Goal: Task Accomplishment & Management: Manage account settings

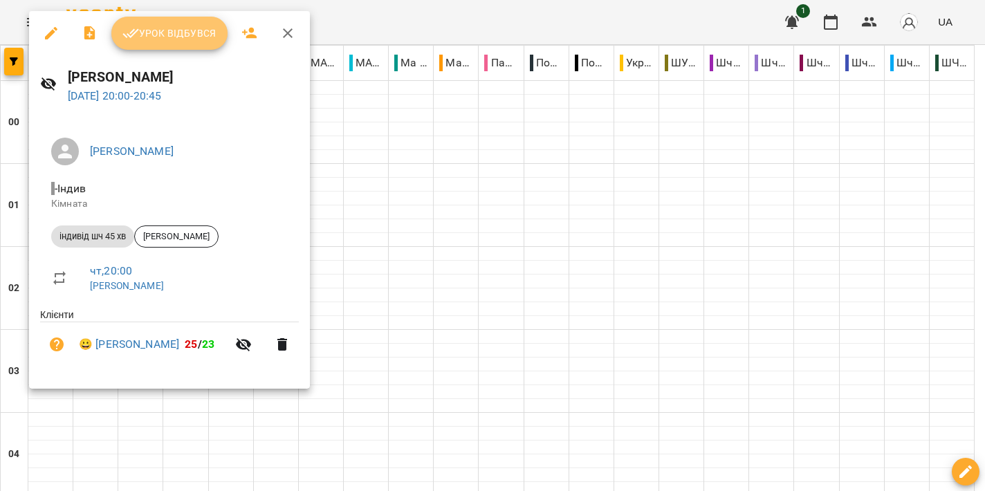
click at [169, 37] on span "Урок відбувся" at bounding box center [169, 33] width 94 height 17
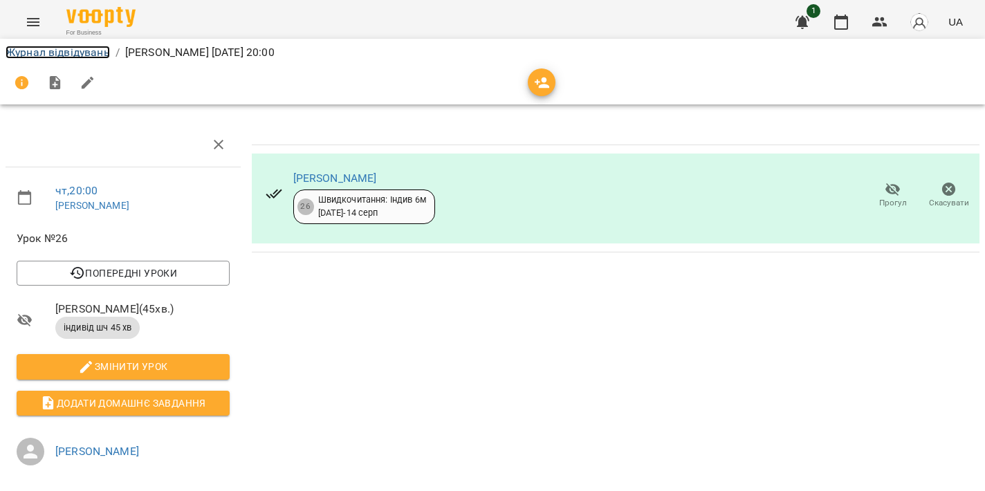
click at [73, 50] on link "Журнал відвідувань" at bounding box center [58, 52] width 104 height 13
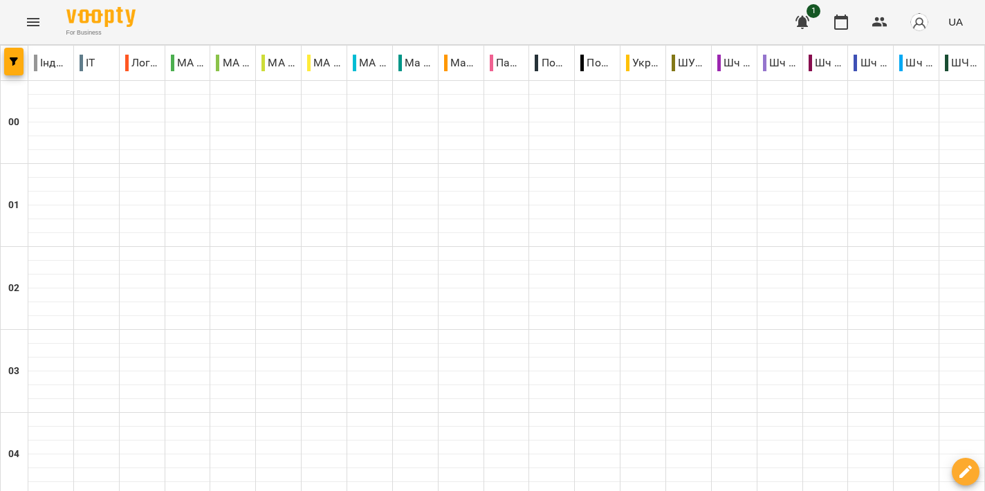
scroll to position [1564, 0]
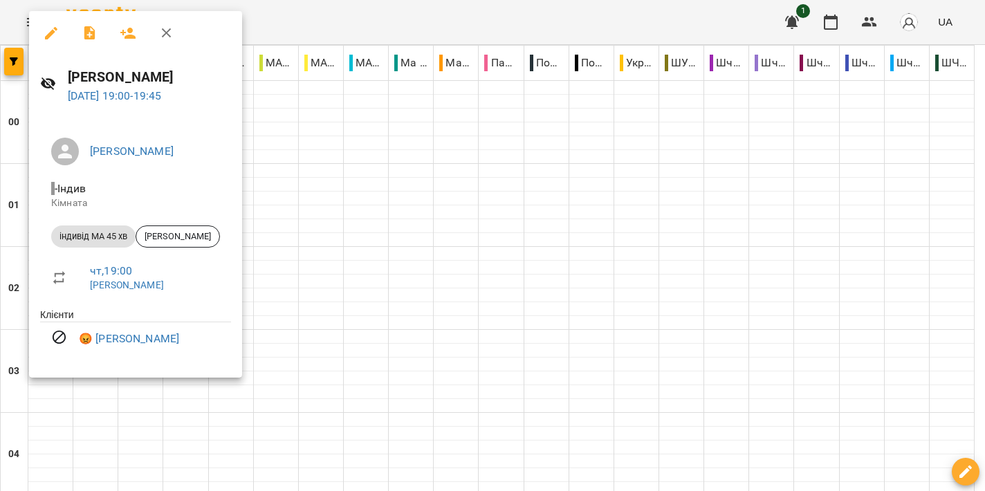
click at [507, 212] on div at bounding box center [492, 245] width 985 height 491
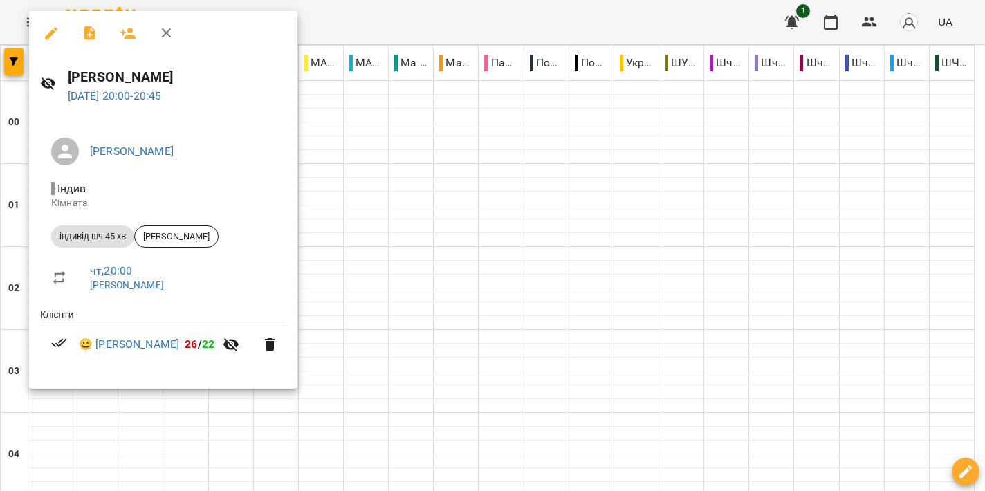
click at [461, 237] on div at bounding box center [492, 245] width 985 height 491
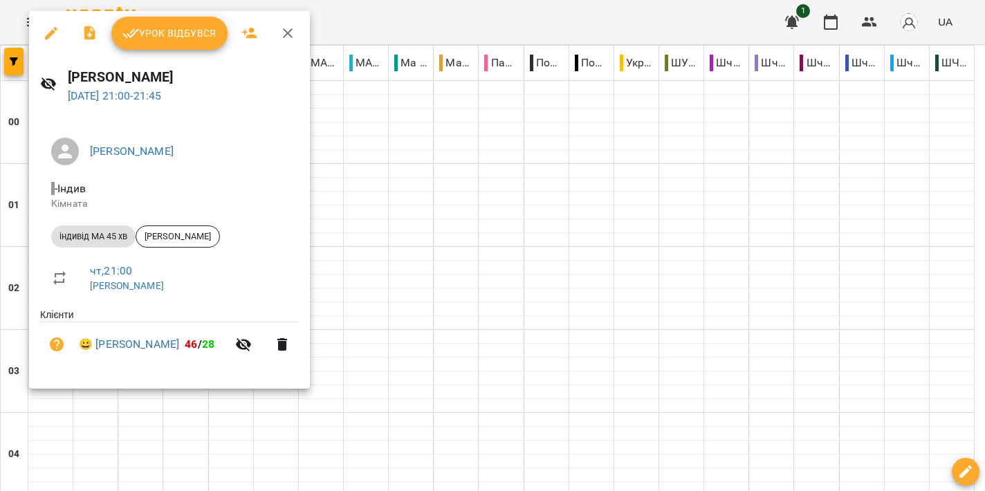
click at [511, 246] on div at bounding box center [492, 245] width 985 height 491
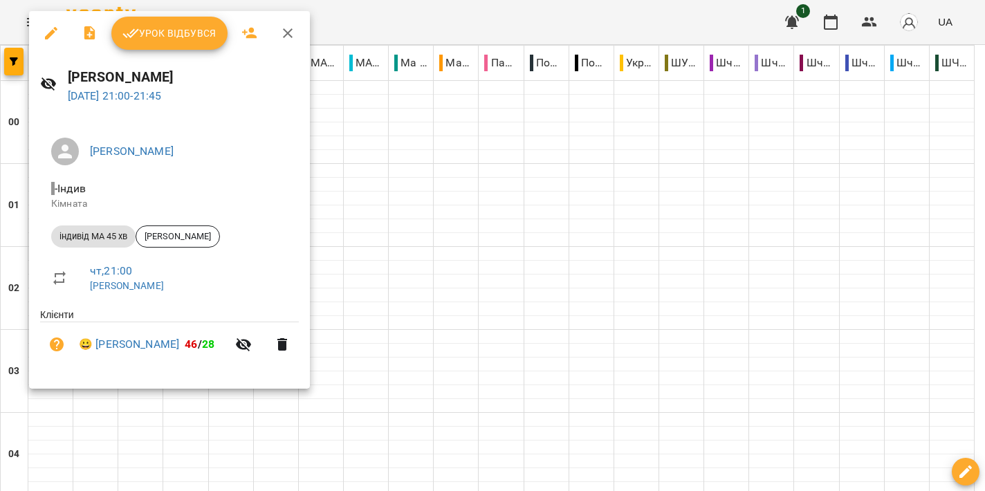
click at [498, 250] on div at bounding box center [492, 245] width 985 height 491
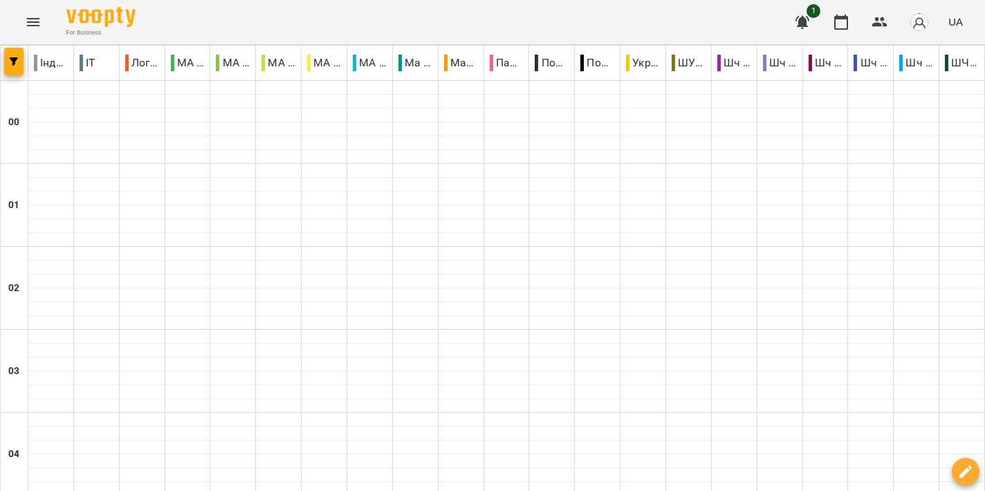
scroll to position [1539, 0]
